Goal: Transaction & Acquisition: Purchase product/service

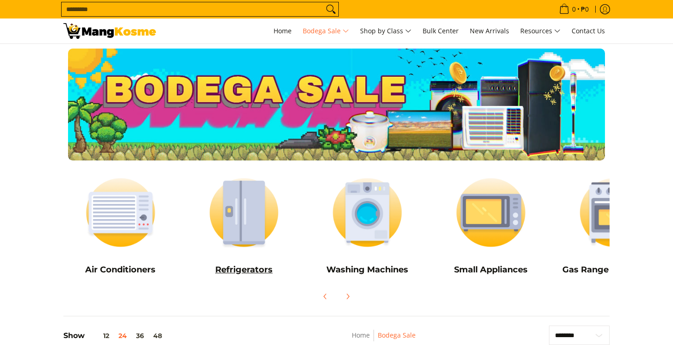
click at [237, 230] on img at bounding box center [244, 213] width 114 height 86
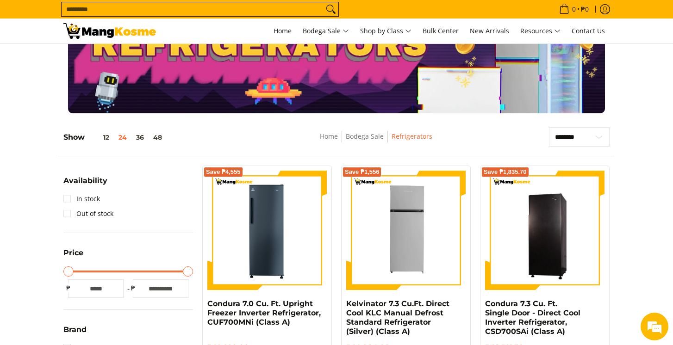
scroll to position [49, 0]
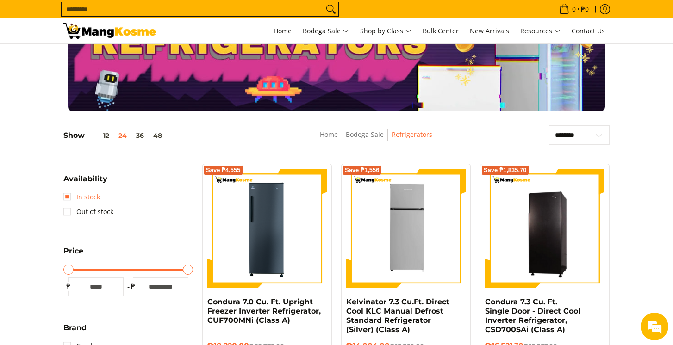
click at [70, 199] on link "In stock" at bounding box center [81, 197] width 37 height 15
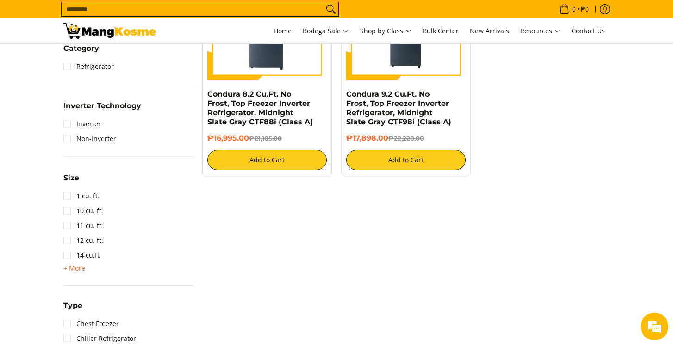
scroll to position [440, 0]
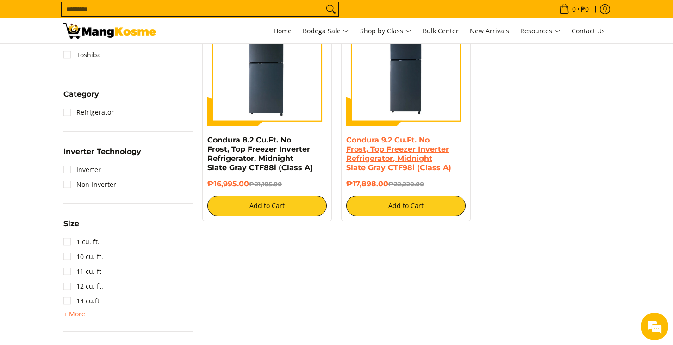
click at [378, 152] on link "Condura 9.2 Cu.Ft. No Frost, Top Freezer Inverter Refrigerator, Midnight Slate …" at bounding box center [398, 154] width 105 height 37
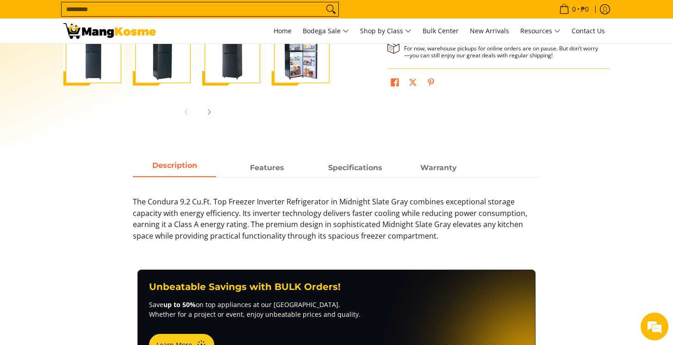
scroll to position [293, 0]
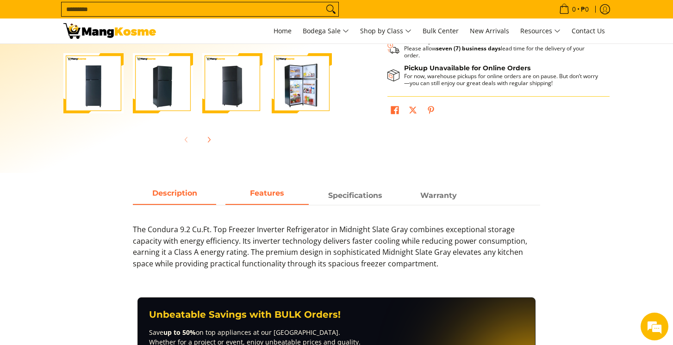
click at [270, 198] on span "Features" at bounding box center [266, 195] width 83 height 17
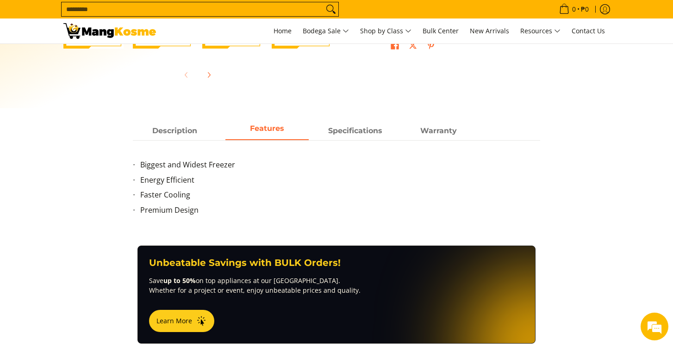
scroll to position [331, 0]
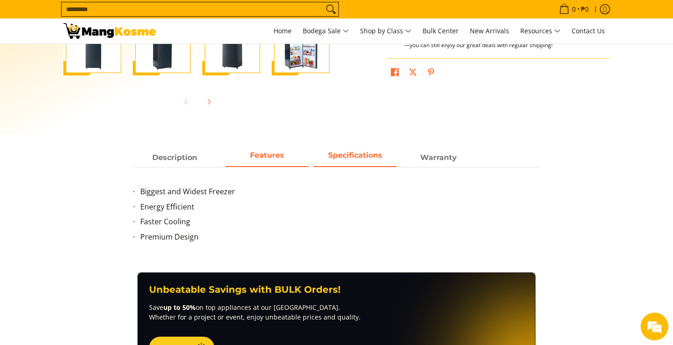
click at [356, 159] on strong "Specifications" at bounding box center [355, 155] width 54 height 9
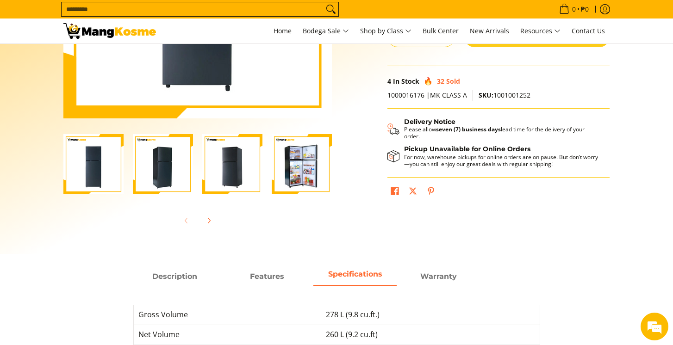
scroll to position [212, 0]
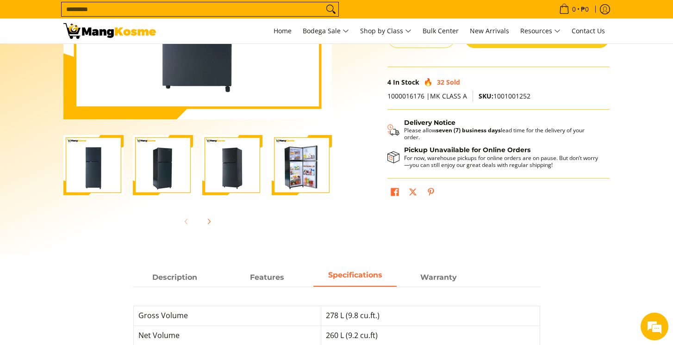
click at [305, 173] on img "Condura 9.2 Cu.Ft. No Frost, Top Freezer Inverter Refrigerator, Midnight Slate …" at bounding box center [302, 165] width 60 height 60
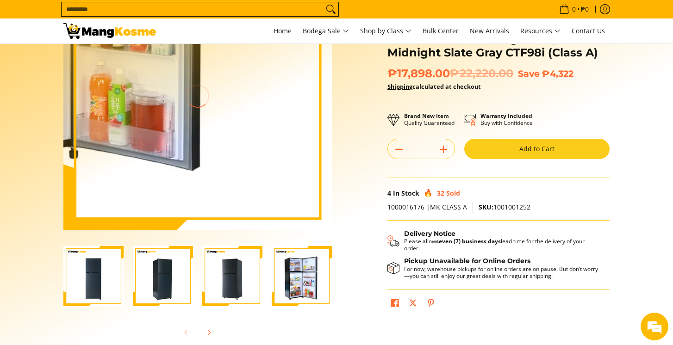
scroll to position [0, 0]
